Goal: Information Seeking & Learning: Learn about a topic

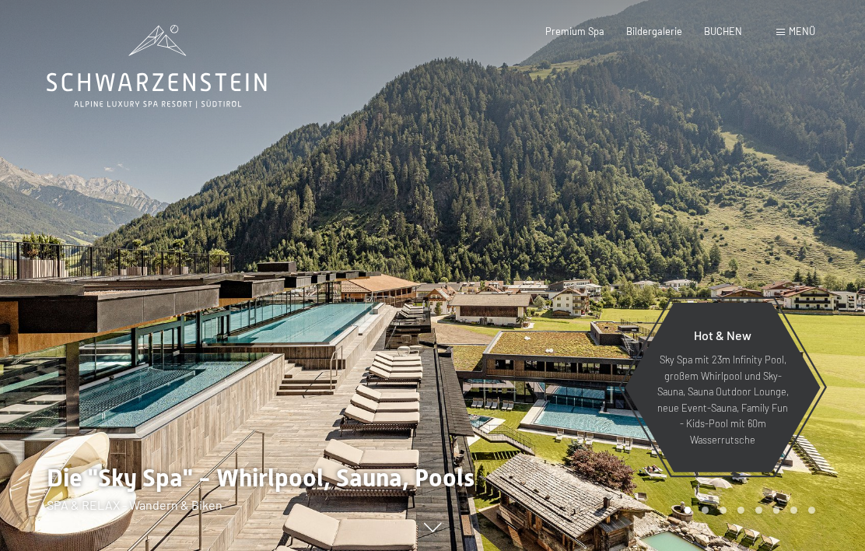
click at [785, 33] on span at bounding box center [780, 32] width 9 height 7
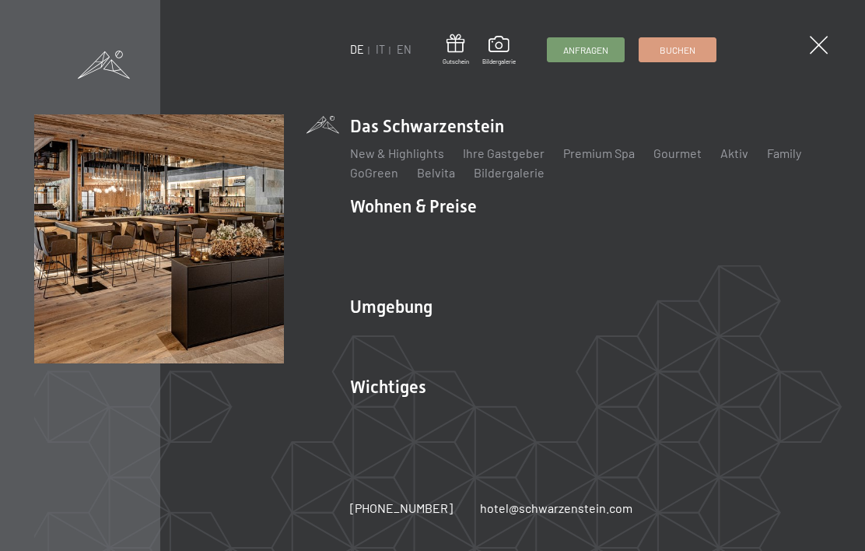
click at [409, 290] on ul "Das Schwarzenstein New & Highlights Ihre Gastgeber Premium Spa Gourmet Aktiv Wo…" at bounding box center [590, 275] width 481 height 323
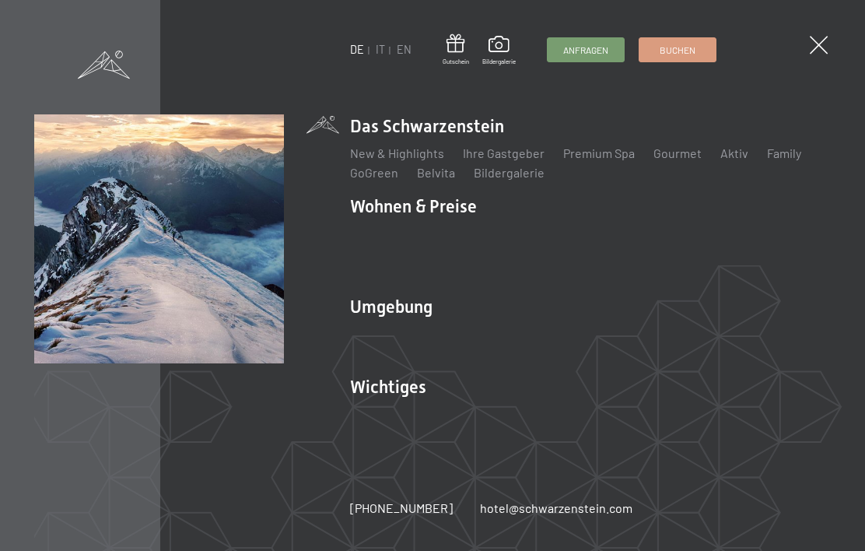
click at [600, 334] on link "Wandern & Sommer" at bounding box center [571, 333] width 108 height 15
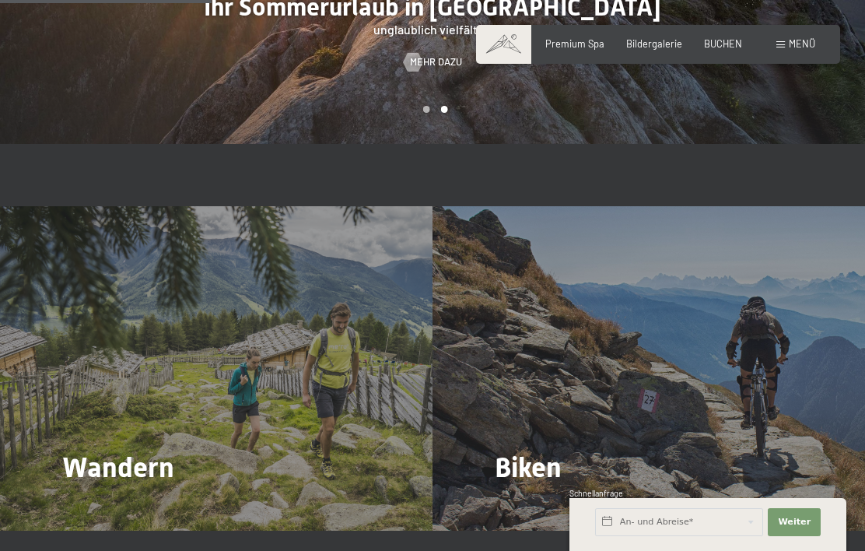
scroll to position [1998, 0]
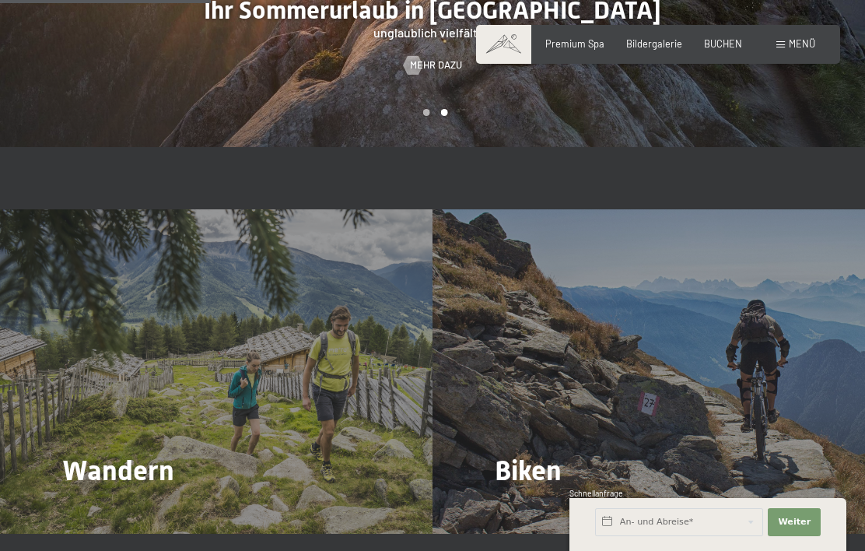
click at [527, 506] on link "Mehr dazu" at bounding box center [524, 513] width 58 height 14
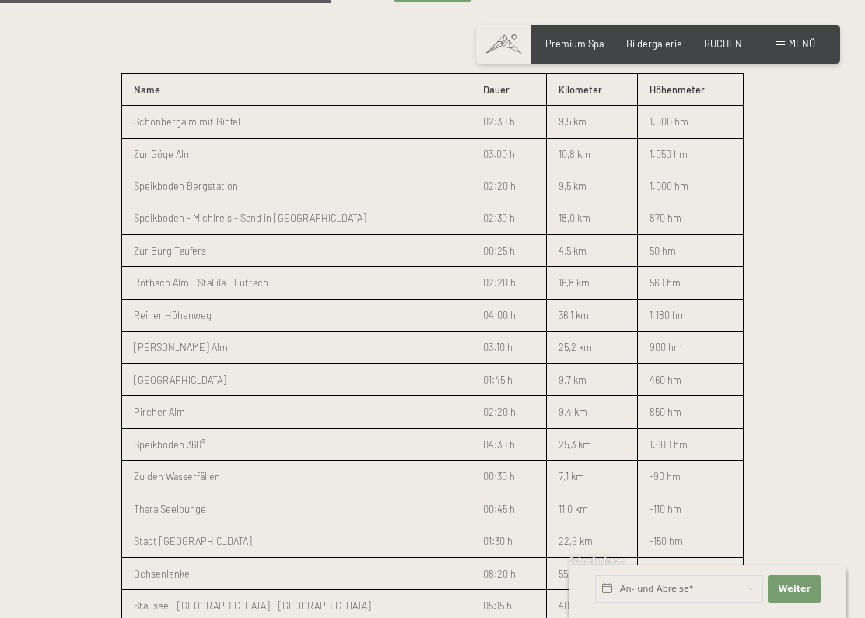
scroll to position [1779, 0]
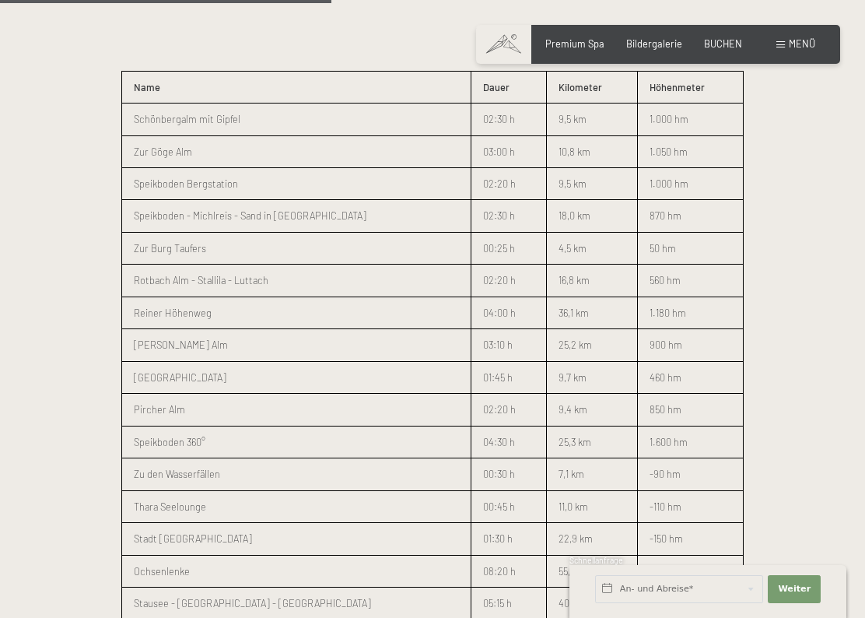
click at [637, 361] on td "460 hm" at bounding box center [690, 377] width 106 height 32
click at [667, 369] on p "460 hm" at bounding box center [691, 377] width 82 height 16
click at [671, 369] on p "460 hm" at bounding box center [691, 377] width 82 height 16
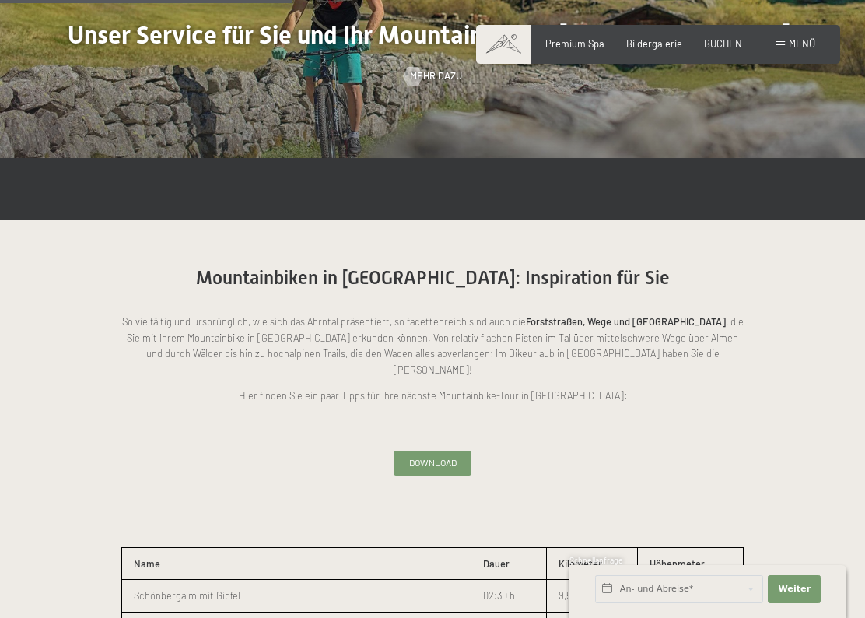
scroll to position [1305, 0]
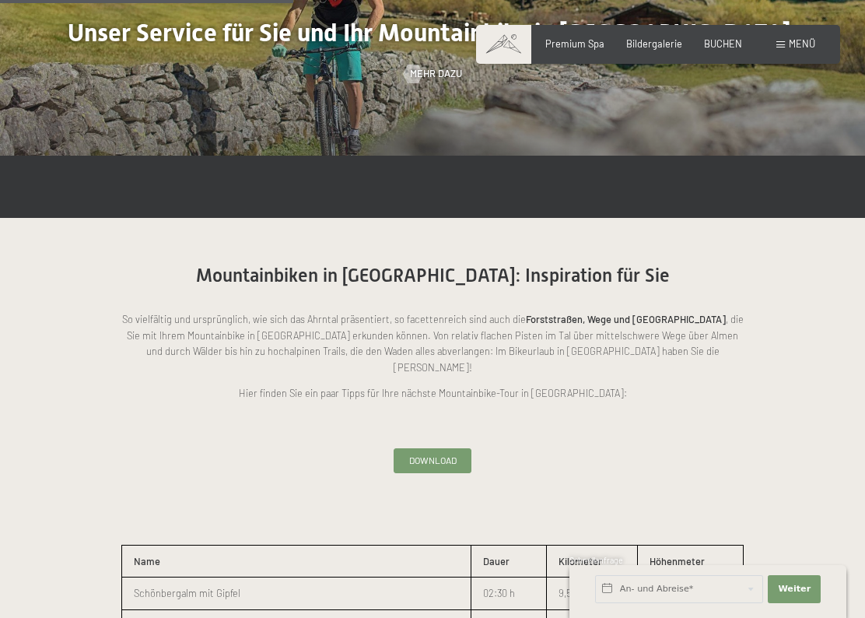
click at [419, 453] on span "Download" at bounding box center [432, 459] width 47 height 13
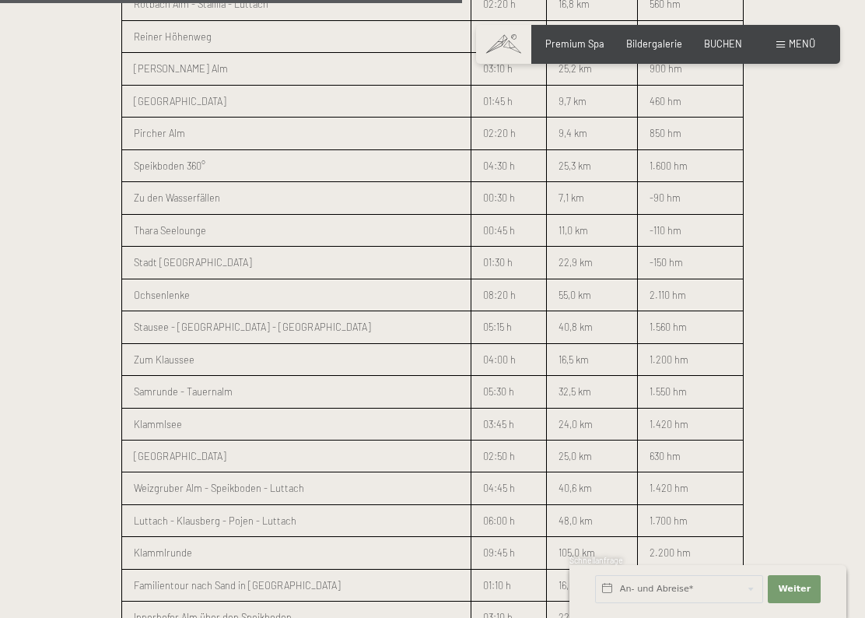
scroll to position [2056, 0]
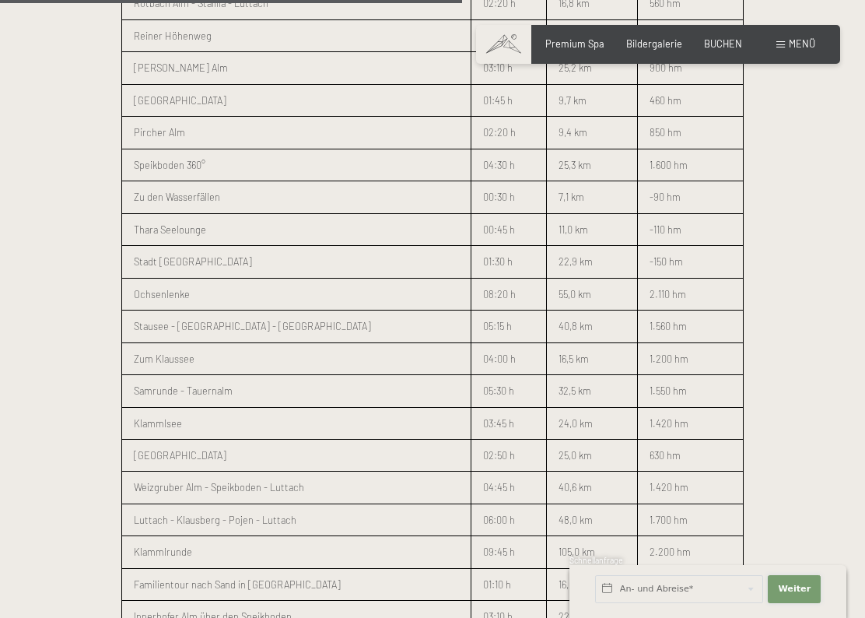
click at [820, 550] on button "Weiter Adressfelder ausblenden" at bounding box center [794, 589] width 53 height 28
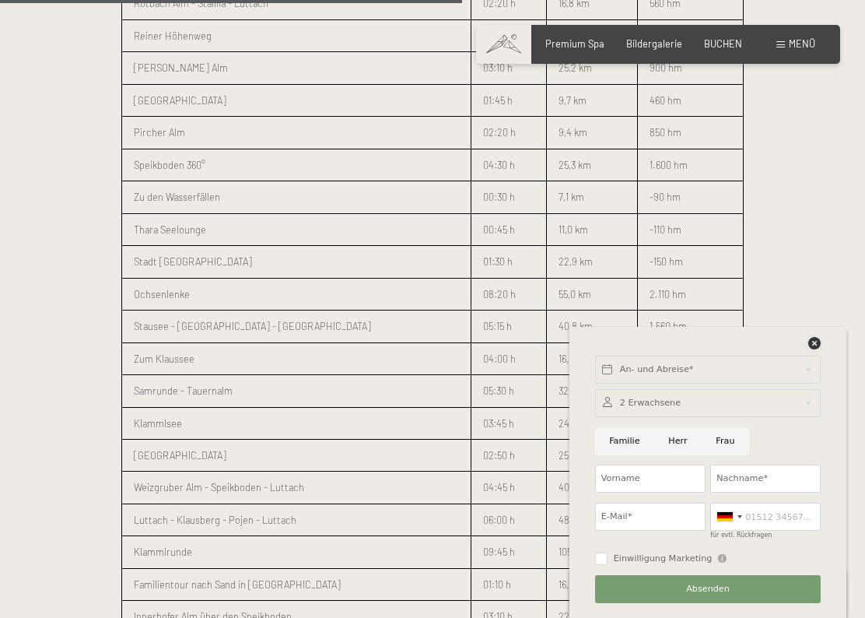
click at [812, 338] on icon at bounding box center [814, 343] width 12 height 12
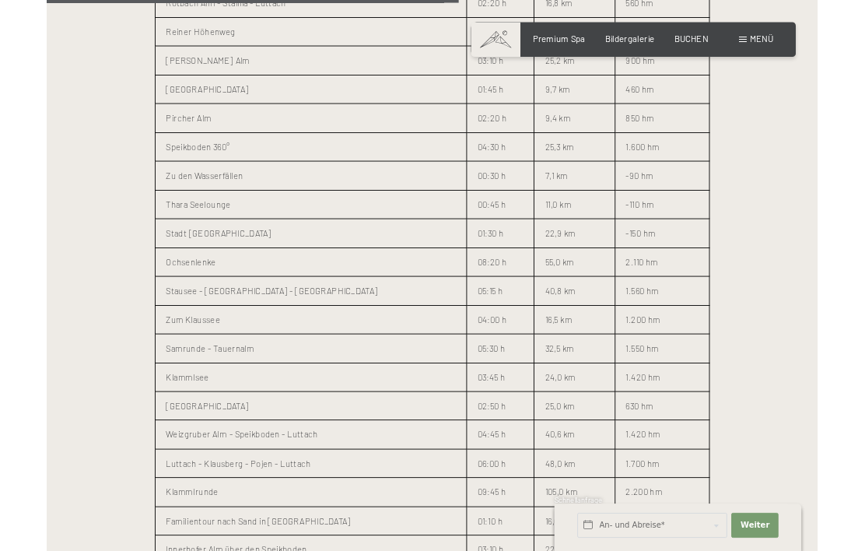
scroll to position [2123, 0]
